Goal: Task Accomplishment & Management: Complete application form

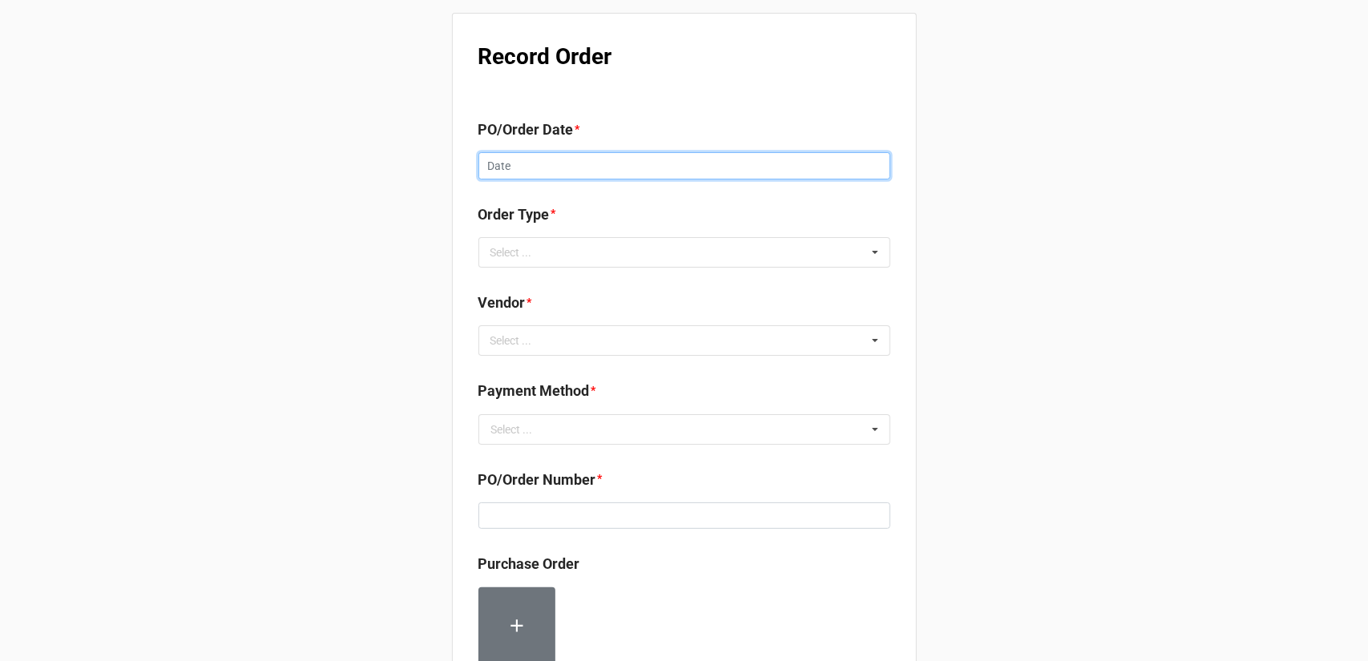
click at [602, 160] on input "text" at bounding box center [684, 165] width 412 height 27
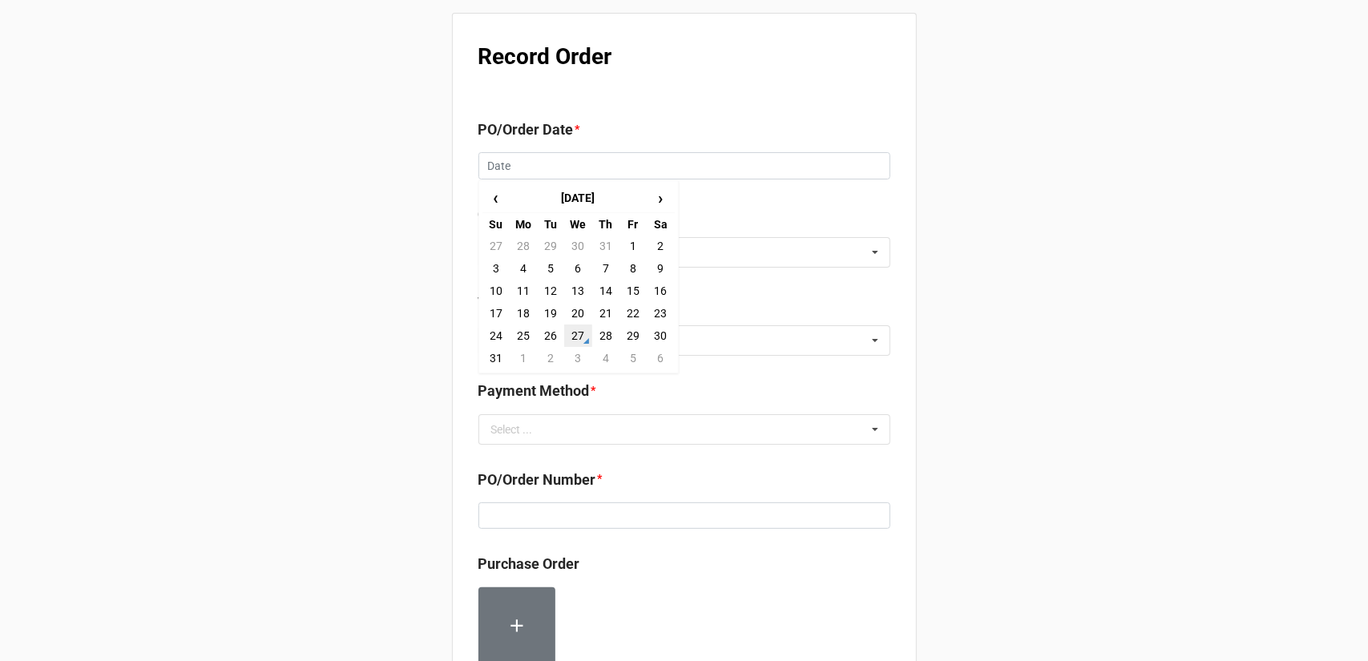
click at [575, 336] on td "27" at bounding box center [577, 336] width 27 height 22
type input "[DATE]"
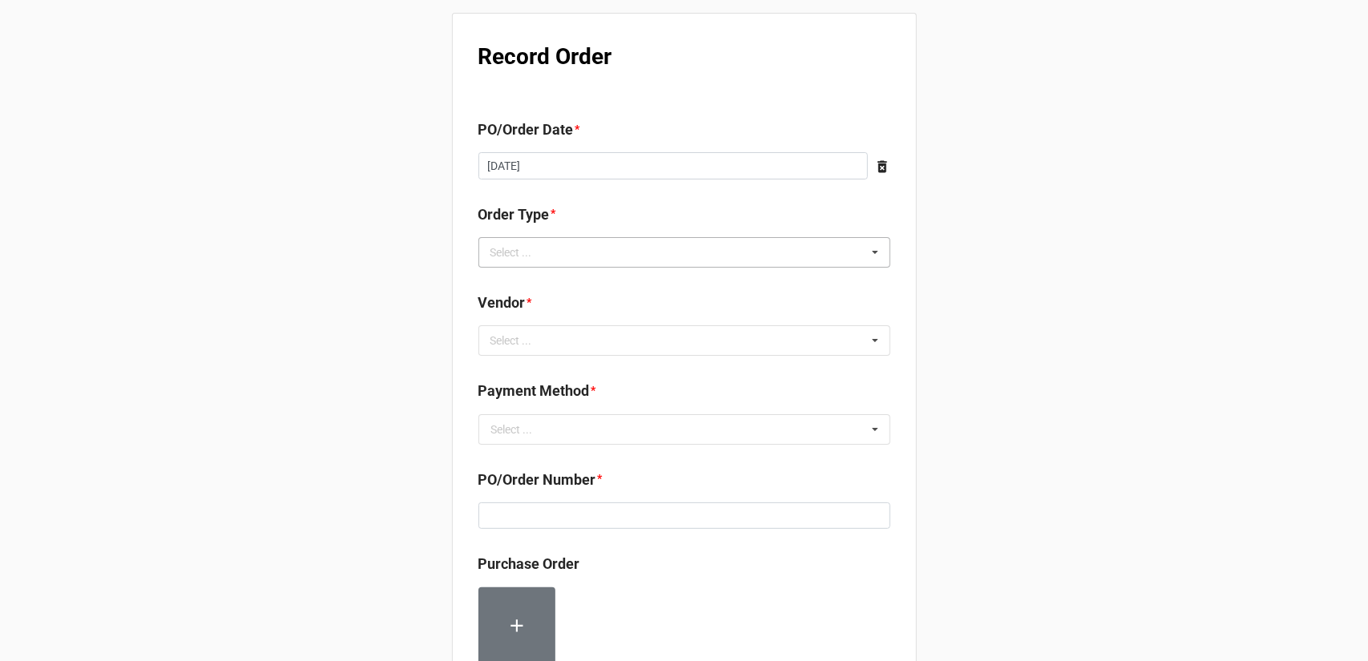
click at [576, 257] on div "Select ... Inventory Replenishment Item Requested Associated with a Specific Job" at bounding box center [684, 252] width 412 height 30
click at [578, 287] on span "Inventory Replenishment" at bounding box center [553, 282] width 123 height 13
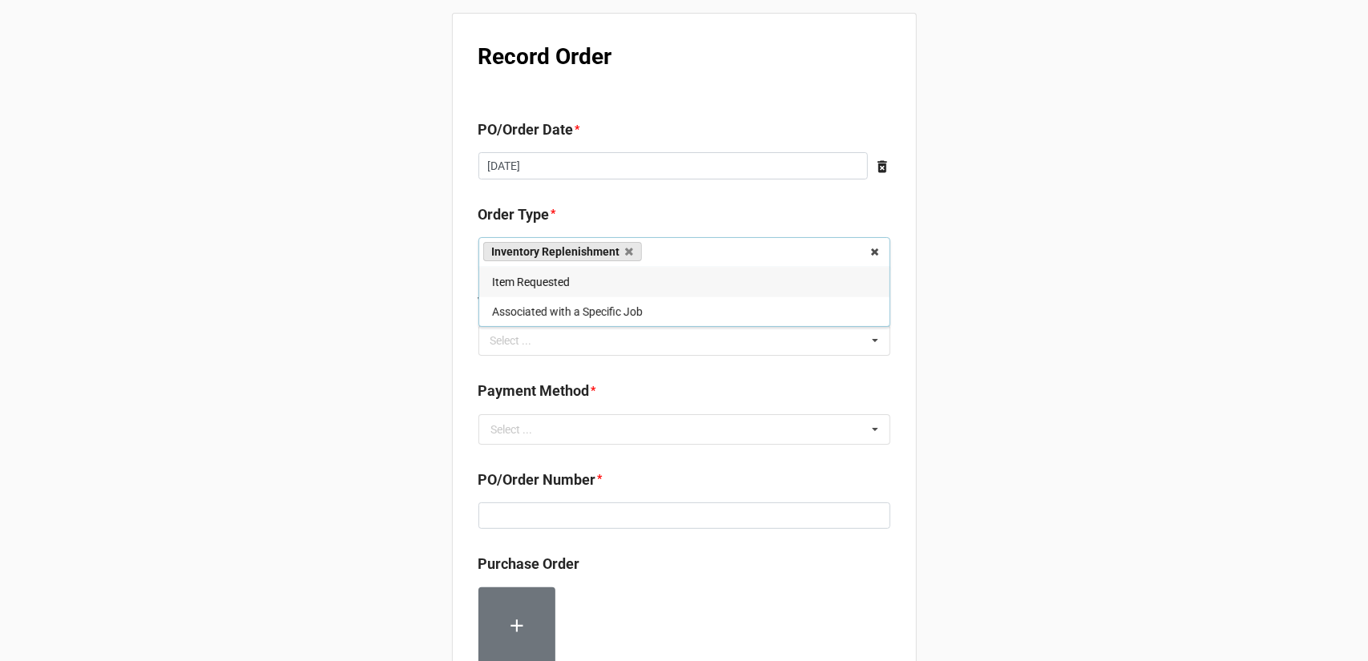
click at [951, 341] on div "Record Order PO/Order Date * [DATE] ‹ [DATE] › Su Mo Tu We Th Fr Sa 27 28 29 30…" at bounding box center [684, 615] width 1368 height 1230
click at [699, 332] on div "Select ... No results found." at bounding box center [684, 340] width 412 height 30
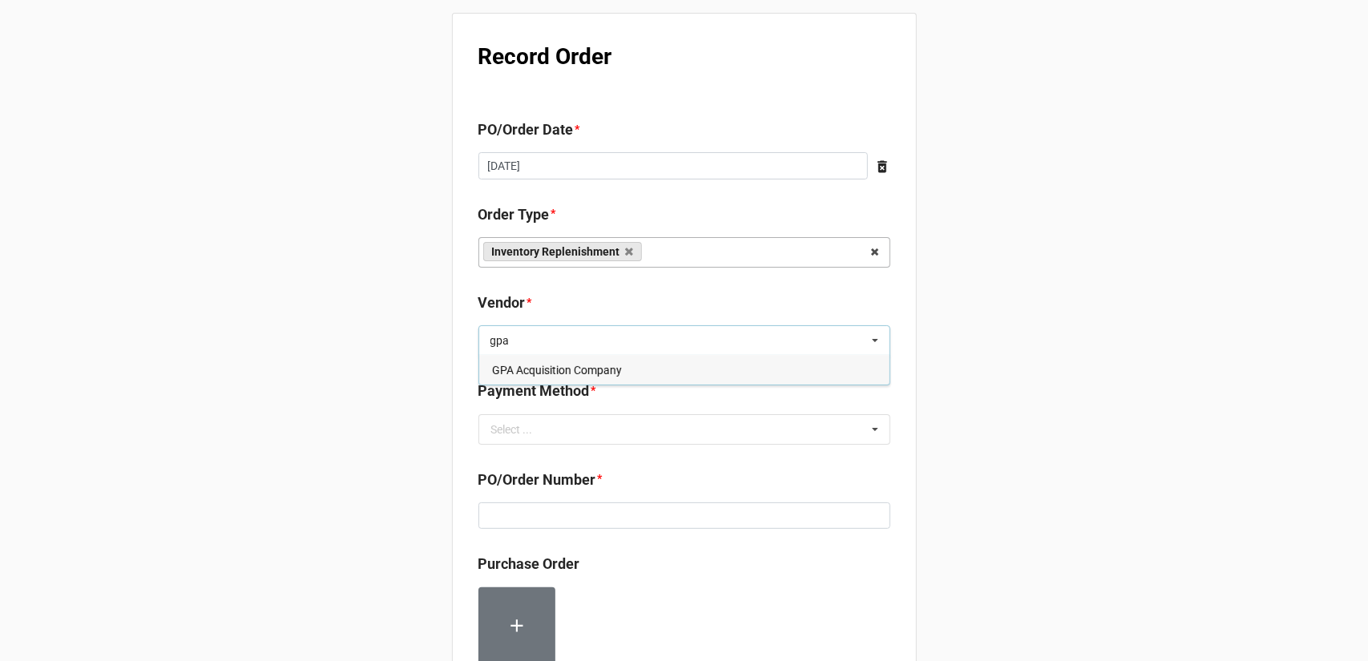
type input "gpa"
click at [620, 376] on div "GPA Acquisition Company" at bounding box center [684, 370] width 410 height 30
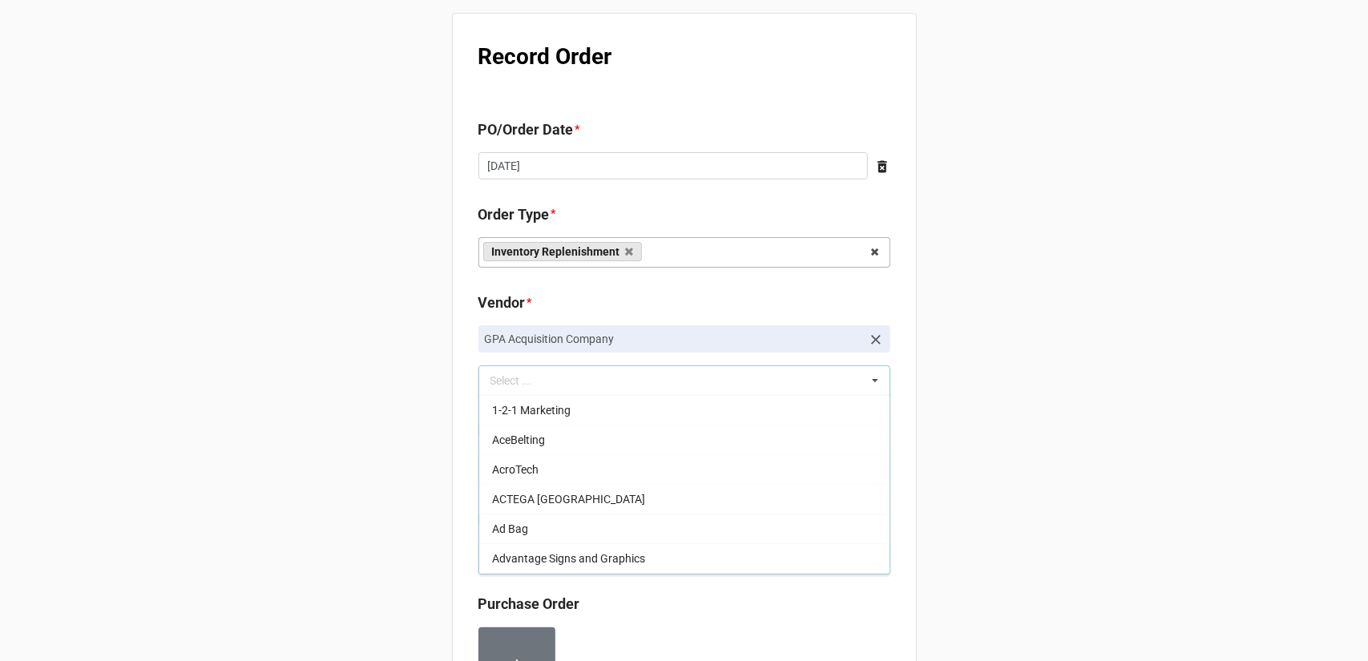
click at [1096, 320] on div "Record Order PO/Order Date * [DATE] ‹ [DATE] › Su Mo Tu We Th Fr Sa 27 28 29 30…" at bounding box center [684, 635] width 1368 height 1270
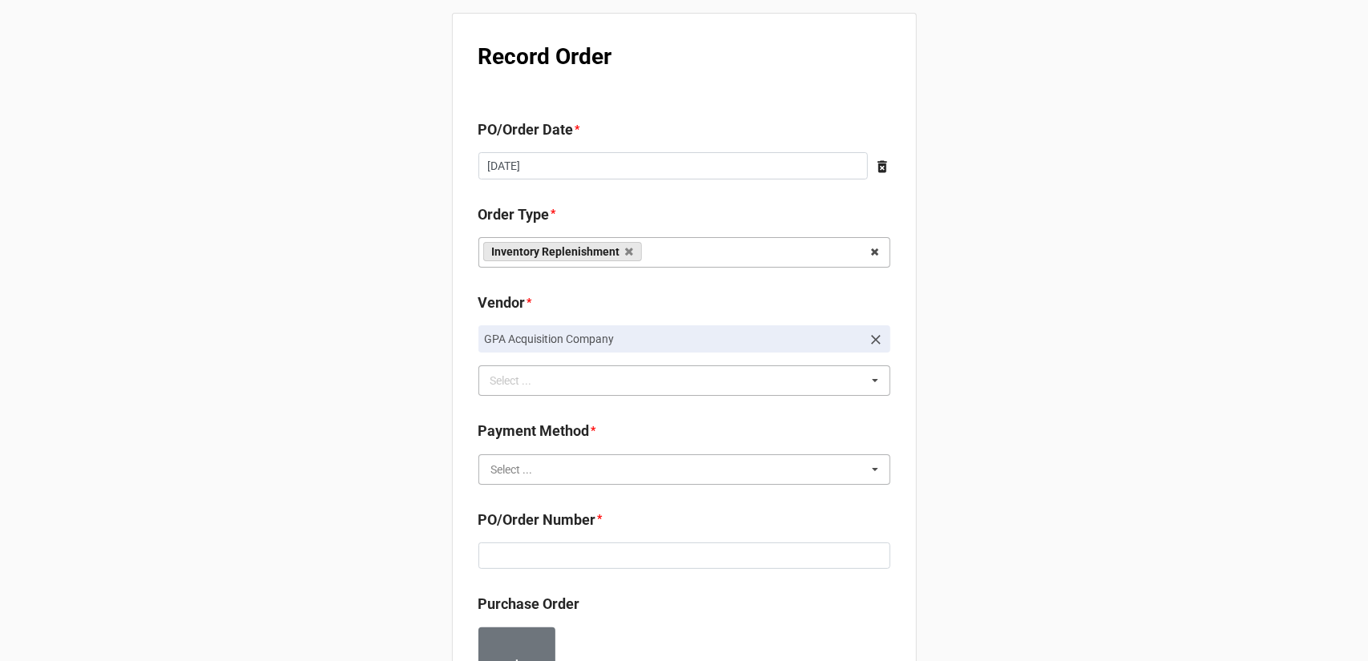
click at [624, 461] on input "text" at bounding box center [685, 469] width 410 height 29
click at [583, 504] on div "Terms/Invoiced" at bounding box center [684, 499] width 410 height 30
click at [1023, 442] on div "Record Order PO/Order Date * [DATE] ‹ [DATE] › Su Mo Tu We Th Fr Sa 27 28 29 30…" at bounding box center [684, 635] width 1368 height 1270
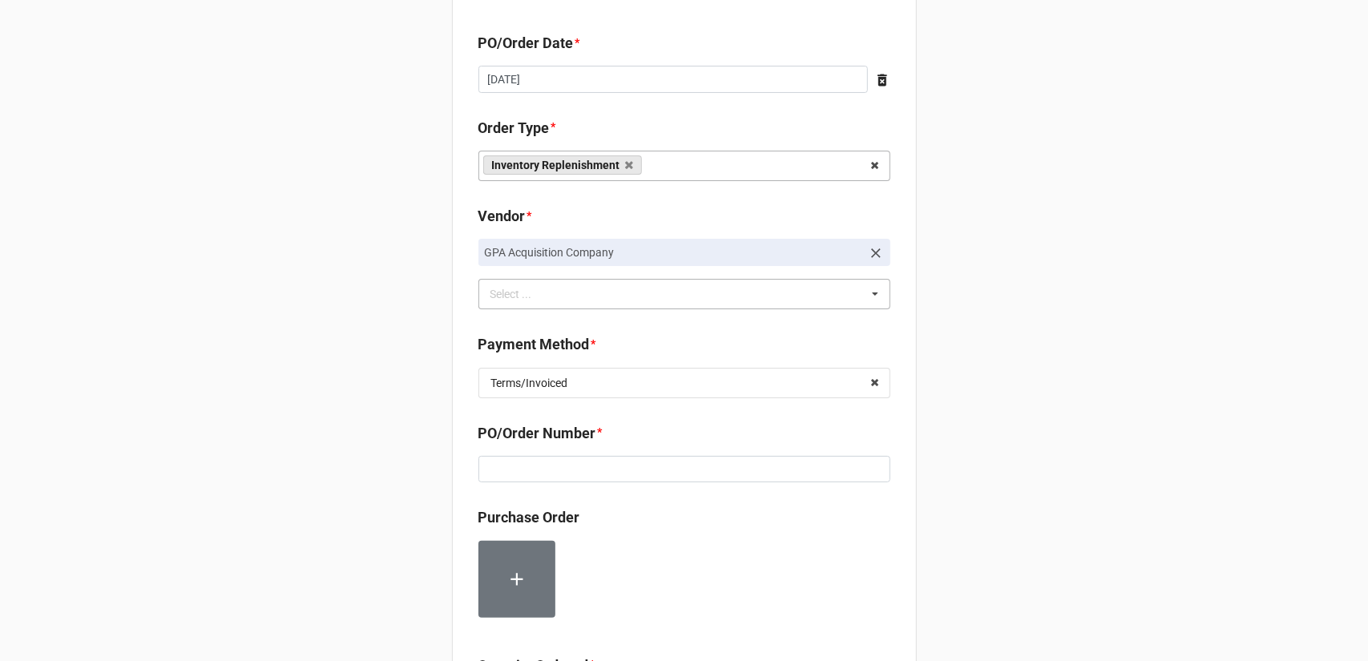
scroll to position [240, 0]
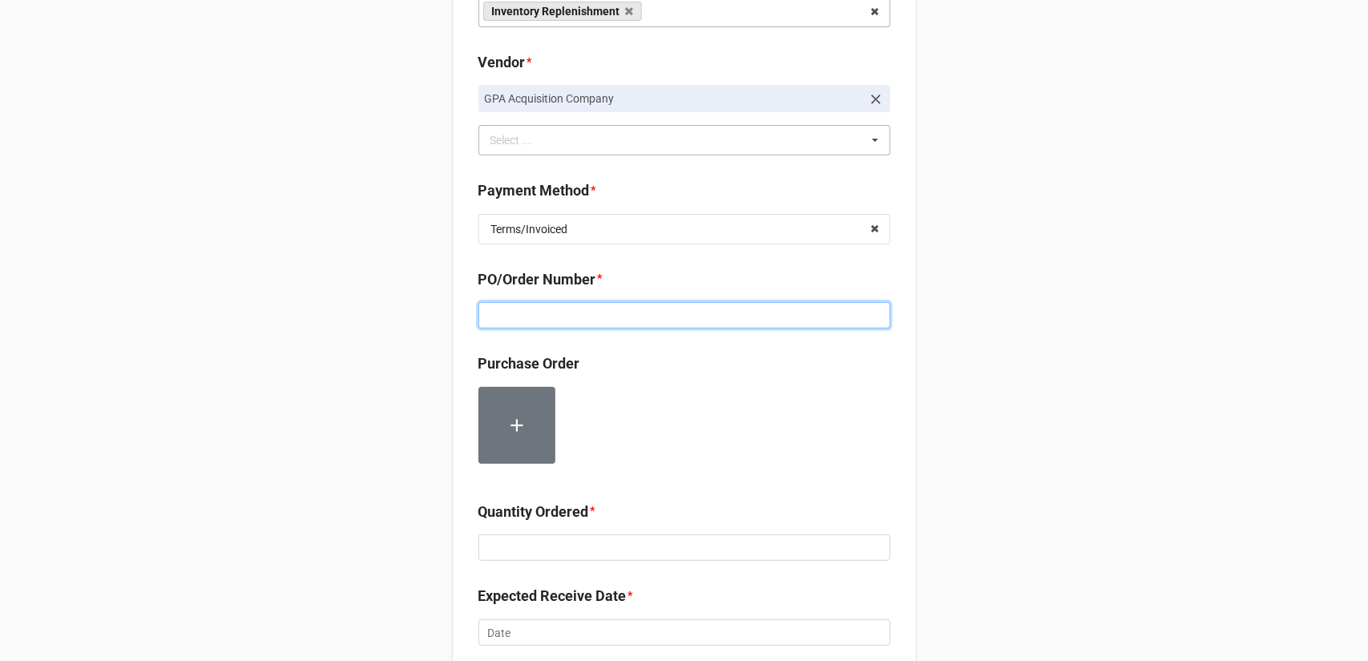
click at [717, 310] on input at bounding box center [684, 315] width 412 height 27
paste input "160187"
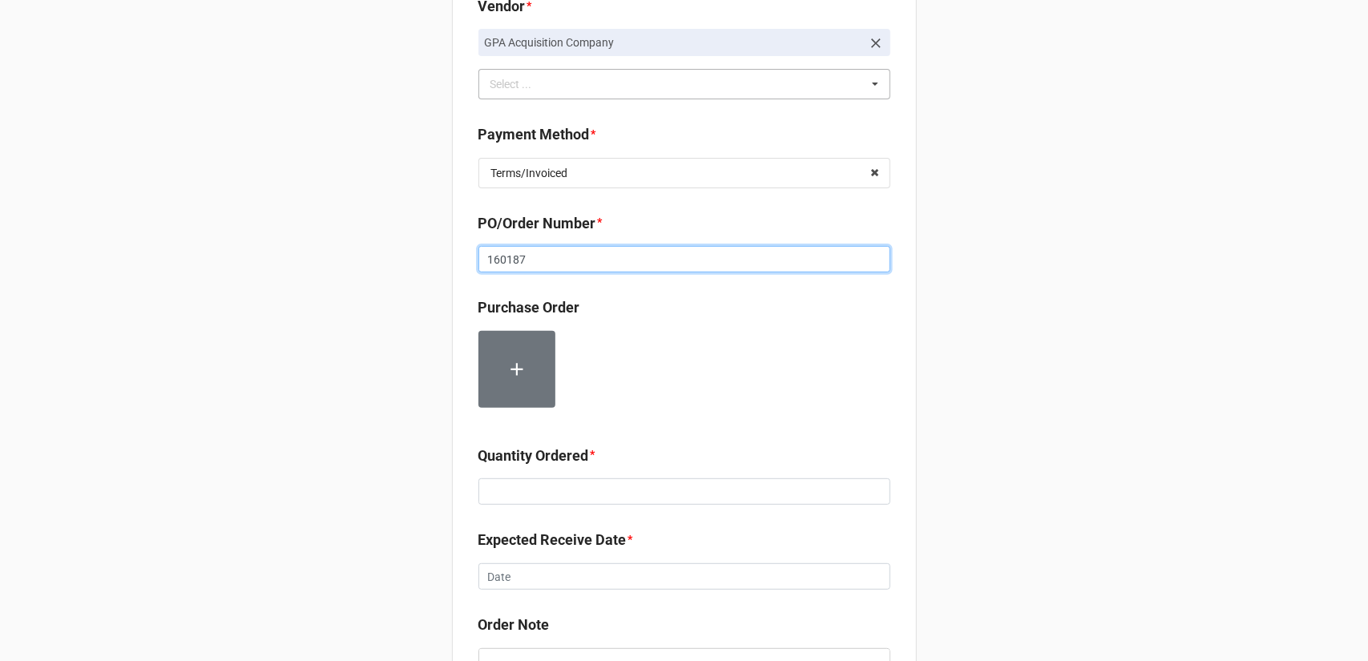
scroll to position [401, 0]
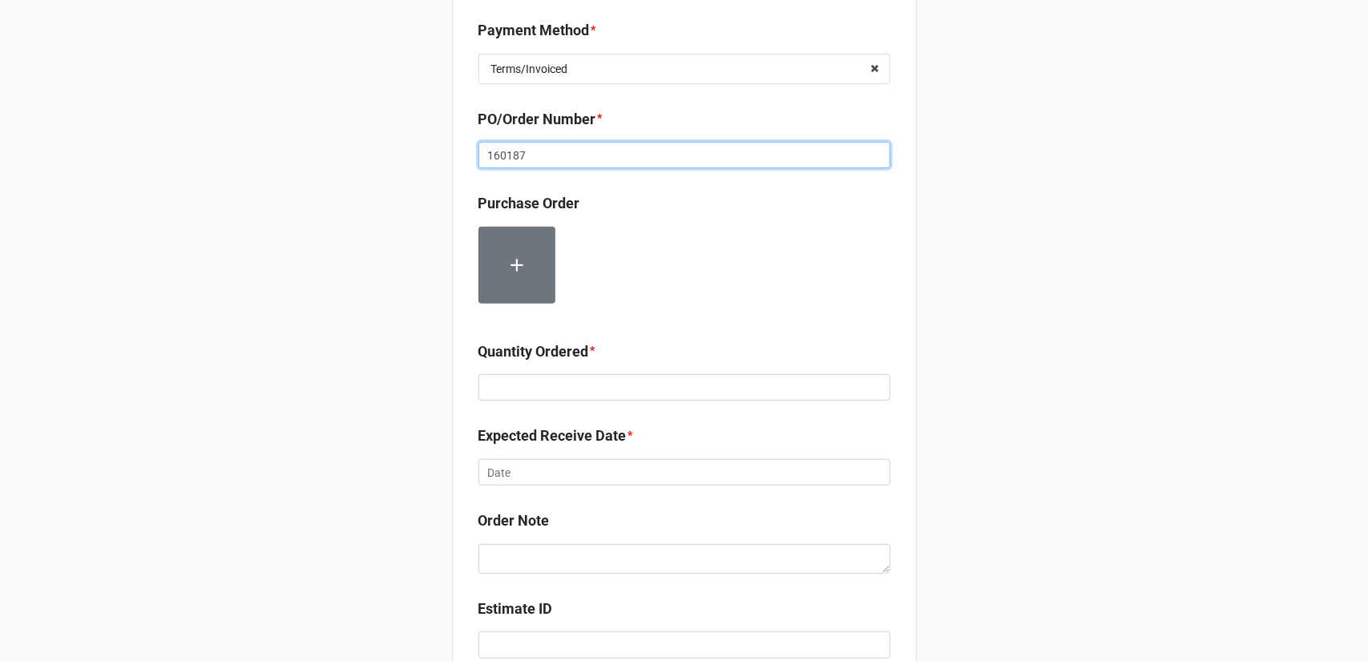
type input "160187"
click at [598, 375] on input at bounding box center [684, 387] width 412 height 27
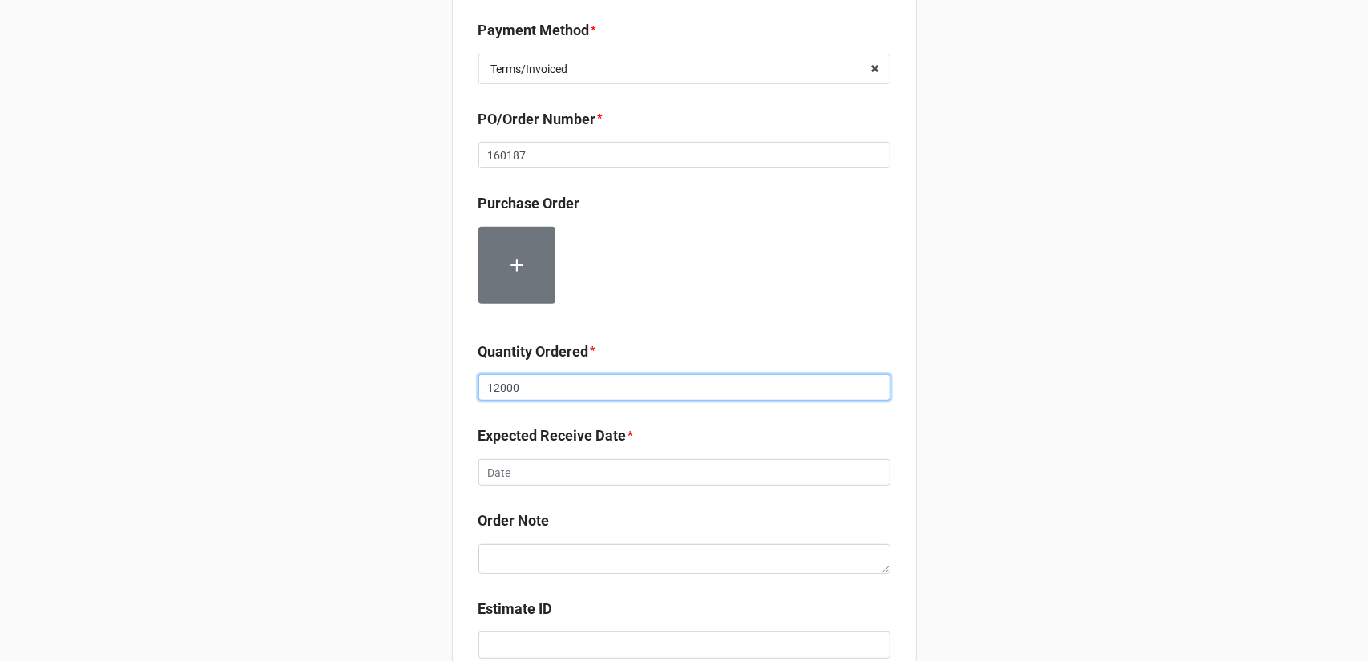
type input "12000"
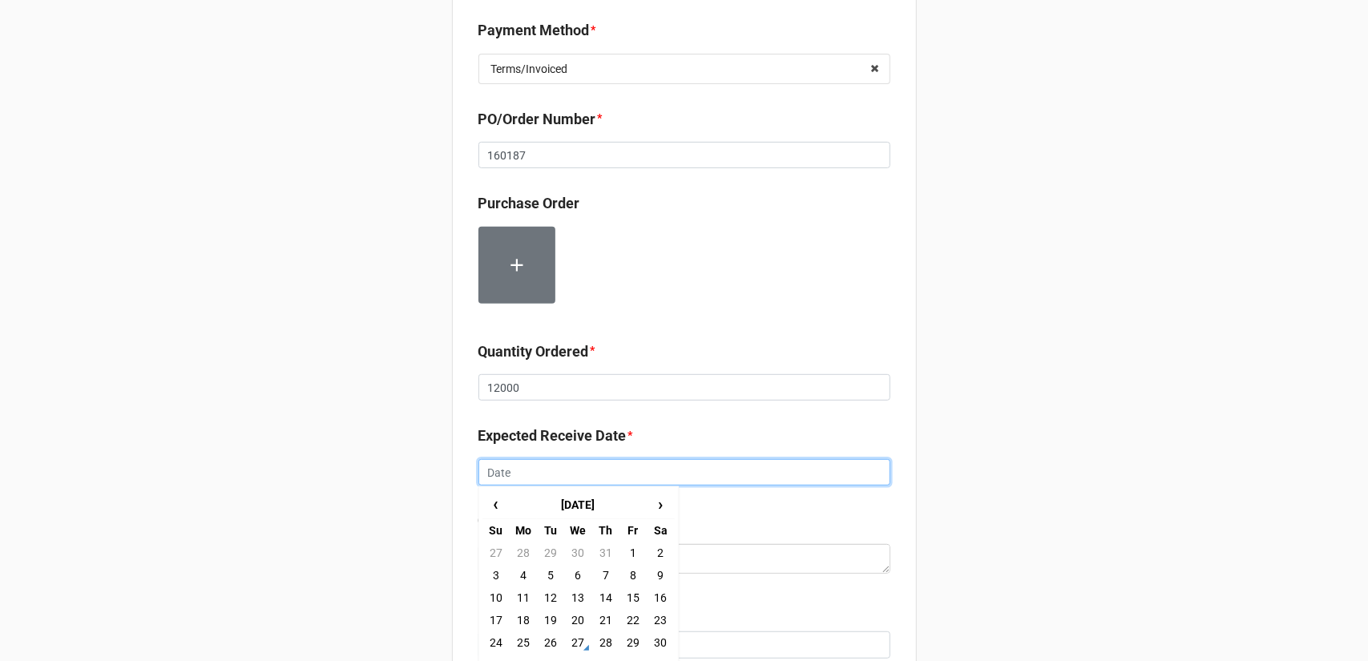
click at [660, 477] on input "text" at bounding box center [684, 472] width 412 height 27
click at [630, 639] on td "29" at bounding box center [633, 643] width 27 height 22
type input "[DATE]"
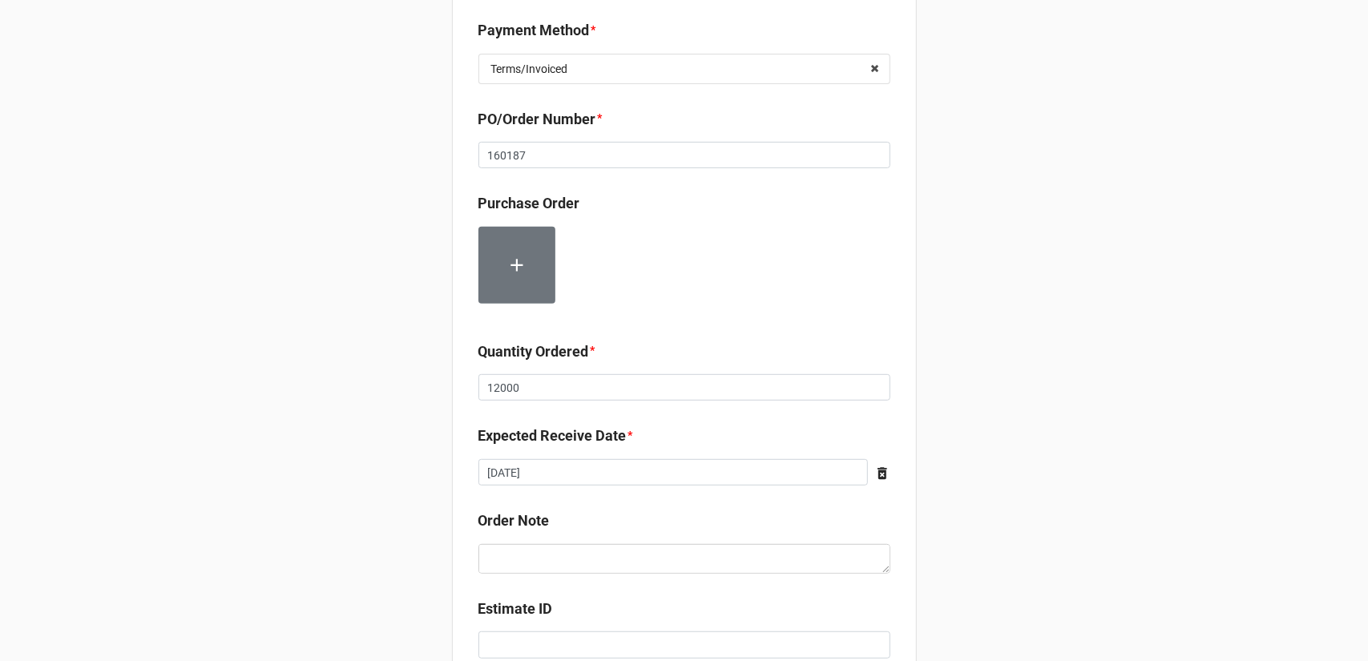
click at [938, 439] on div "Record Order PO/Order Date * [DATE] ‹ [DATE] › Su Mo Tu We Th Fr Sa 27 28 29 30…" at bounding box center [684, 234] width 1368 height 1270
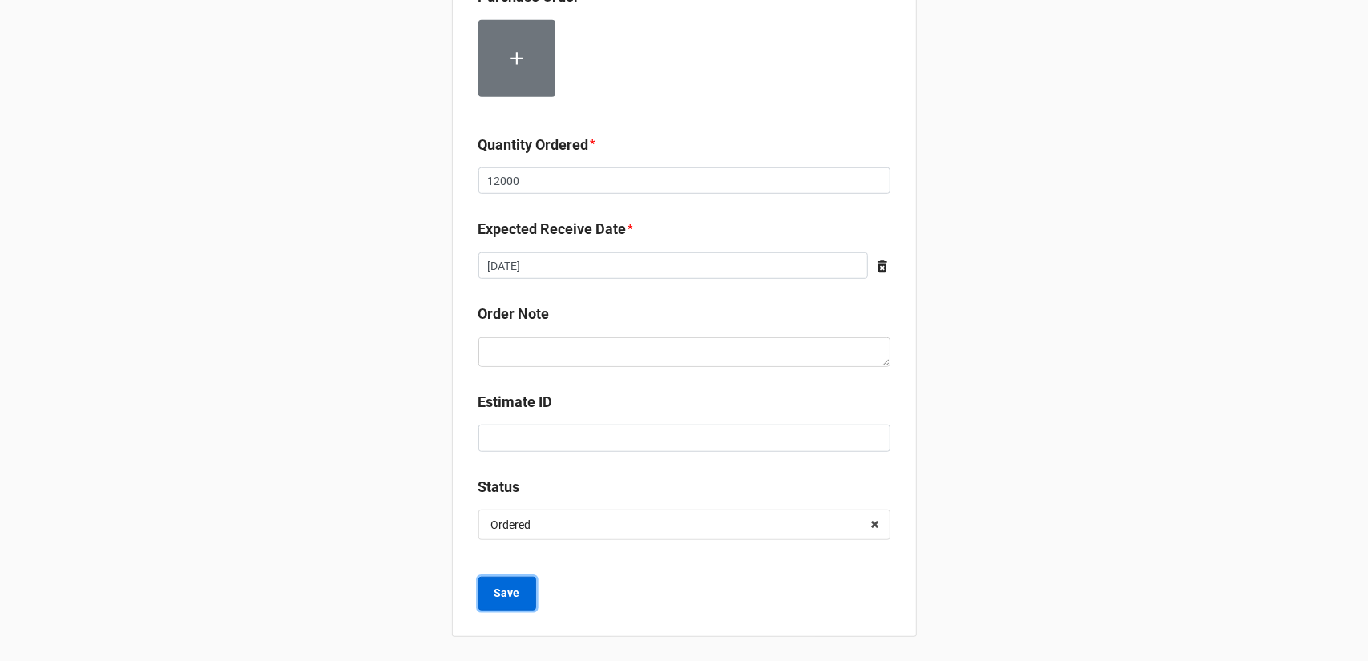
click at [494, 581] on button "Save" at bounding box center [507, 594] width 58 height 34
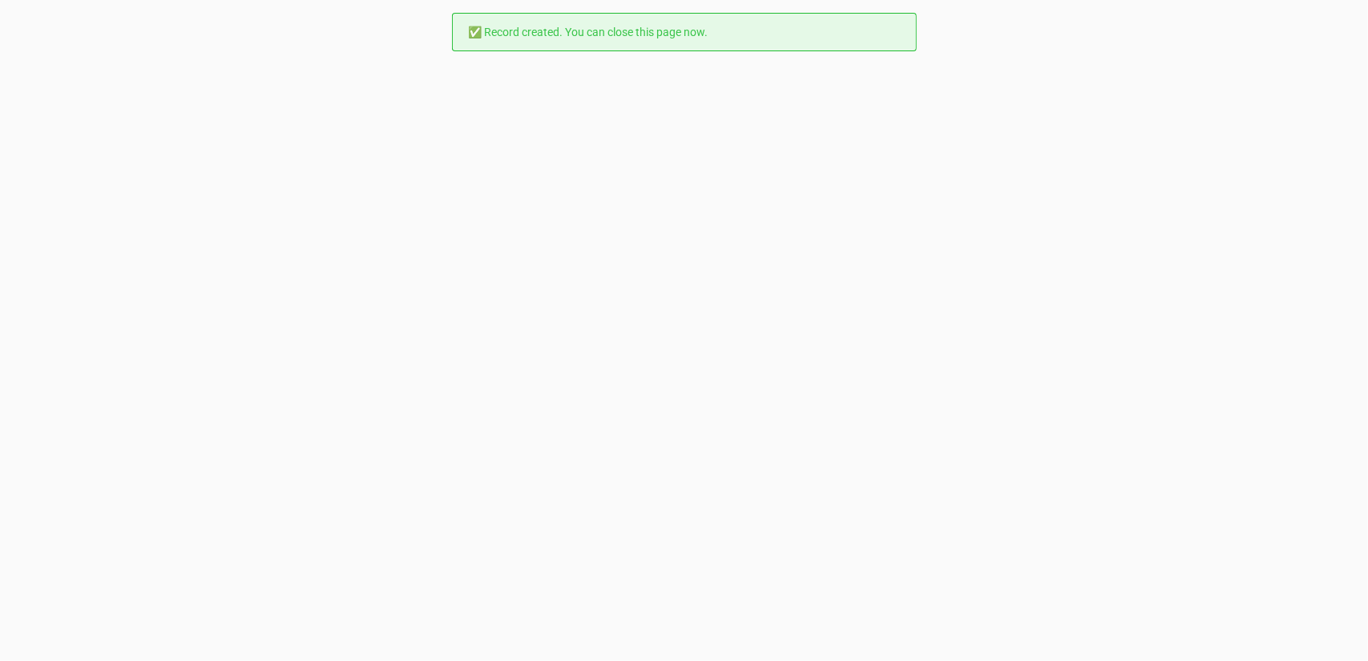
scroll to position [0, 0]
